Goal: Navigation & Orientation: Find specific page/section

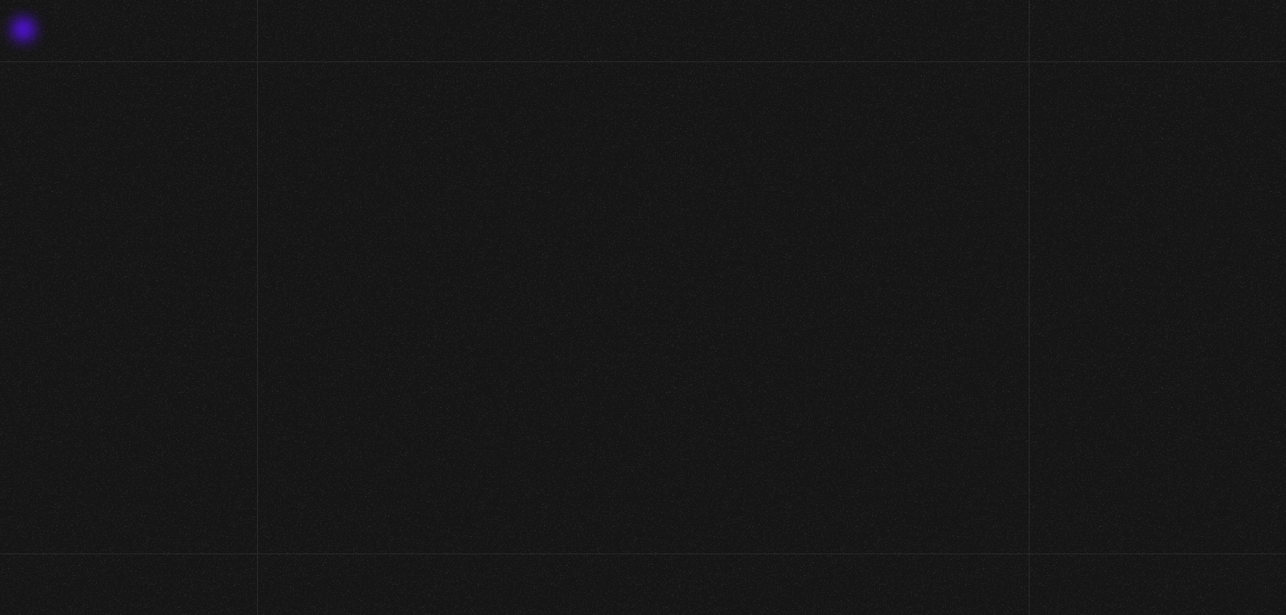
scroll to position [310, 0]
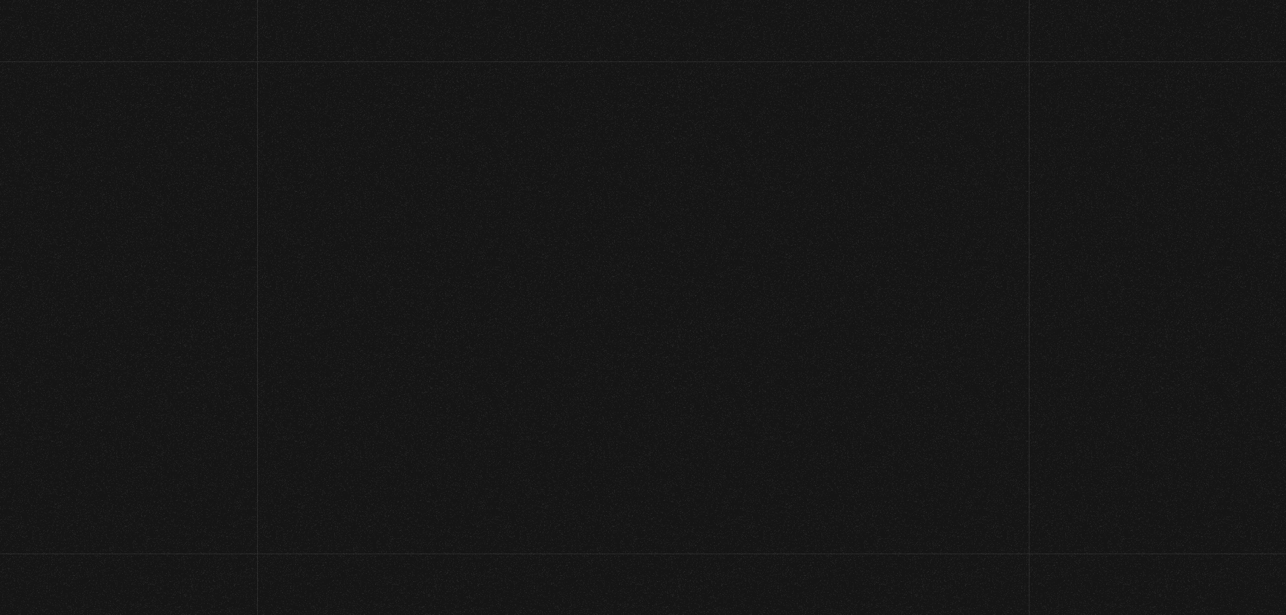
scroll to position [310, 0]
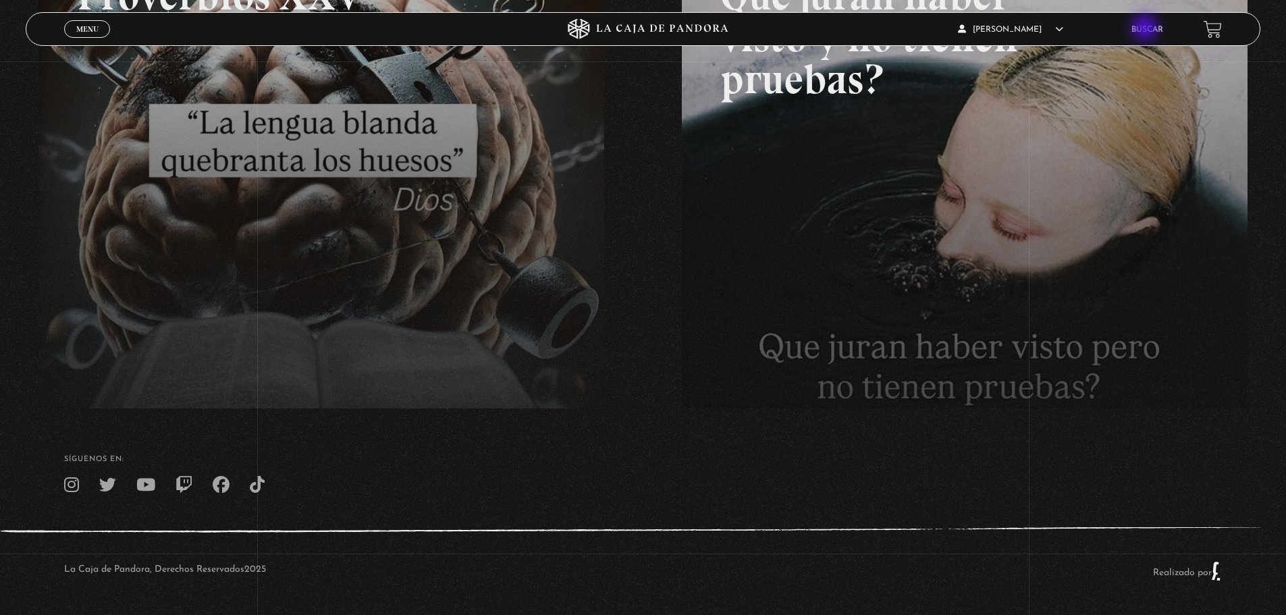
click at [1146, 29] on link "Buscar" at bounding box center [1147, 30] width 32 height 8
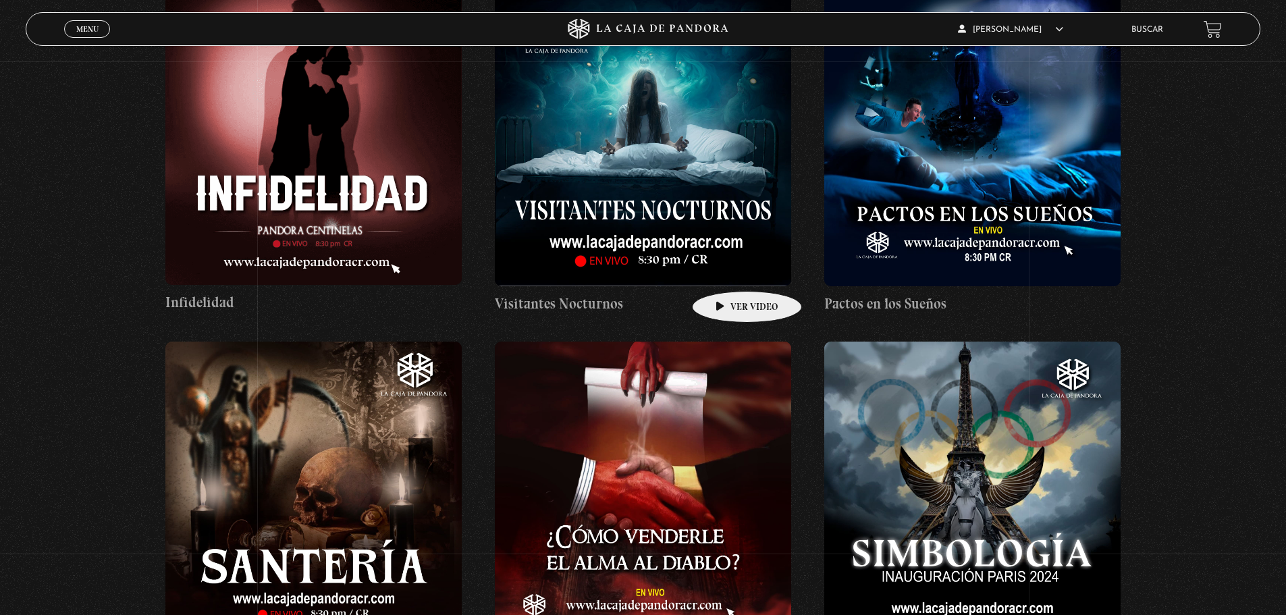
scroll to position [10055, 0]
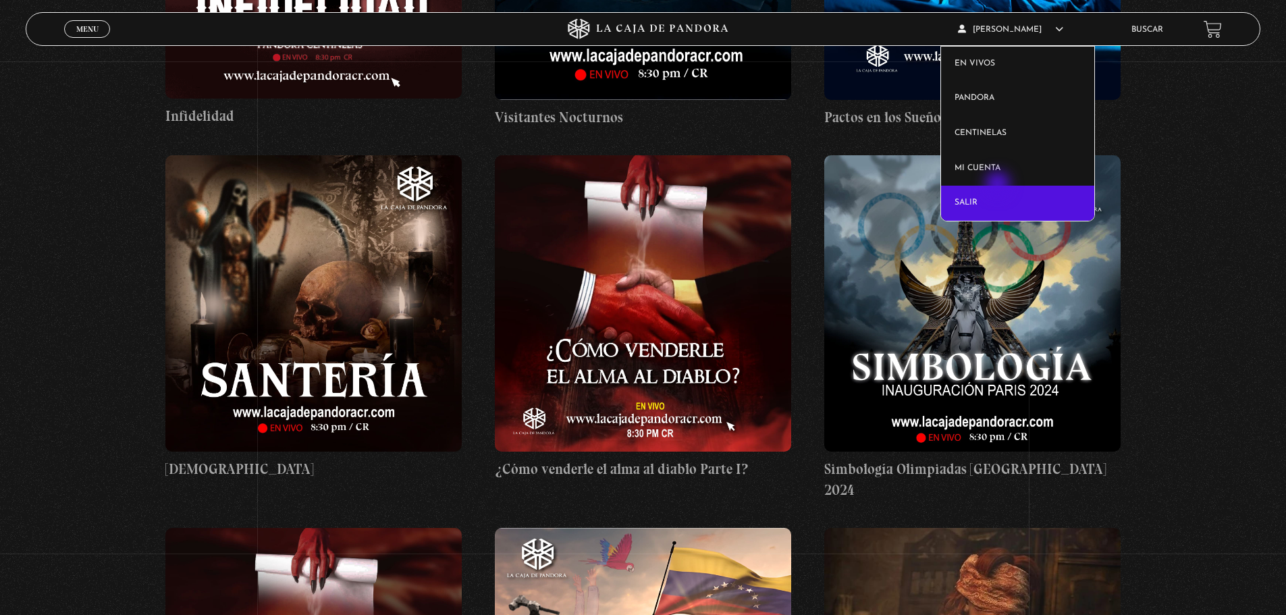
click at [998, 187] on link "Salir" at bounding box center [1017, 203] width 153 height 35
